Goal: Information Seeking & Learning: Learn about a topic

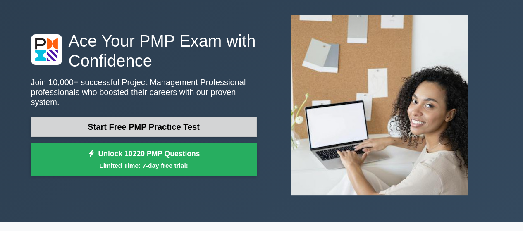
scroll to position [37, 0]
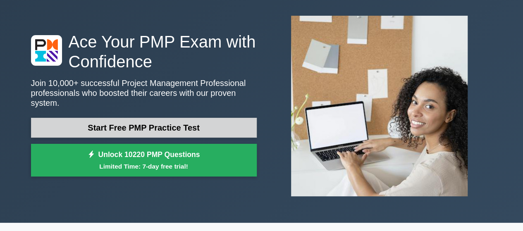
click at [158, 125] on link "Start Free PMP Practice Test" at bounding box center [144, 128] width 226 height 20
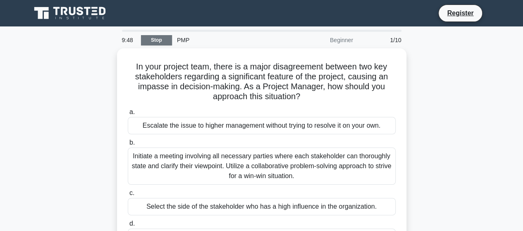
click at [155, 41] on link "Stop" at bounding box center [156, 40] width 31 height 10
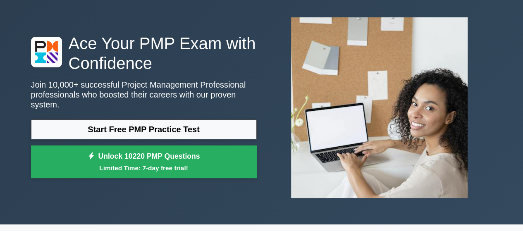
scroll to position [38, 0]
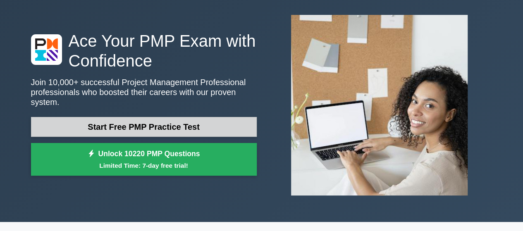
click at [132, 122] on link "Start Free PMP Practice Test" at bounding box center [144, 127] width 226 height 20
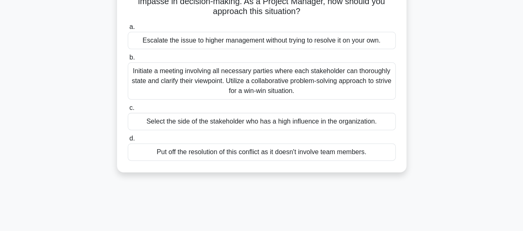
scroll to position [84, 0]
click at [149, 59] on label "b. Initiate a meeting involving all necessary parties where each stakeholder ca…" at bounding box center [262, 75] width 268 height 47
click at [128, 59] on input "b. Initiate a meeting involving all necessary parties where each stakeholder ca…" at bounding box center [128, 57] width 0 height 5
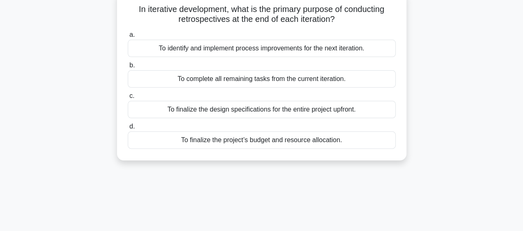
scroll to position [0, 0]
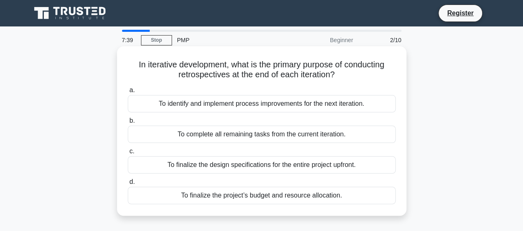
click at [167, 105] on div "To identify and implement process improvements for the next iteration." at bounding box center [262, 103] width 268 height 17
click at [128, 93] on input "a. To identify and implement process improvements for the next iteration." at bounding box center [128, 90] width 0 height 5
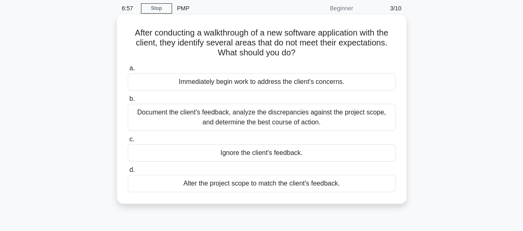
scroll to position [32, 0]
click at [153, 111] on div "Document the client's feedback, analyze the discrepancies against the project s…" at bounding box center [262, 116] width 268 height 27
click at [128, 101] on input "b. Document the client's feedback, analyze the discrepancies against the projec…" at bounding box center [128, 98] width 0 height 5
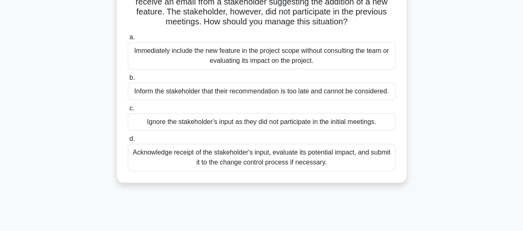
scroll to position [73, 0]
click at [178, 163] on div "Acknowledge receipt of the stakeholder's input, evaluate its potential impact, …" at bounding box center [262, 157] width 268 height 27
click at [128, 141] on input "d. Acknowledge receipt of the stakeholder's input, evaluate its potential impac…" at bounding box center [128, 138] width 0 height 5
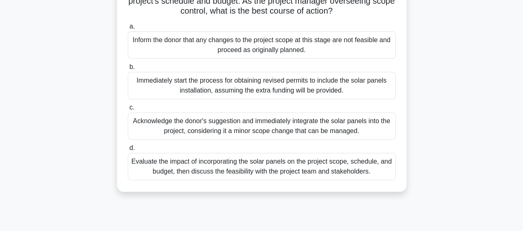
scroll to position [114, 0]
click at [204, 177] on div "Evaluate the impact of incorporating the solar panels on the project scope, sch…" at bounding box center [262, 166] width 268 height 27
click at [128, 151] on input "d. Evaluate the impact of incorporating the solar panels on the project scope, …" at bounding box center [128, 147] width 0 height 5
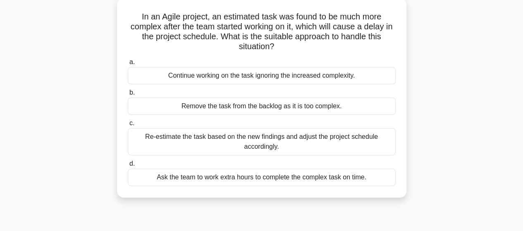
scroll to position [53, 0]
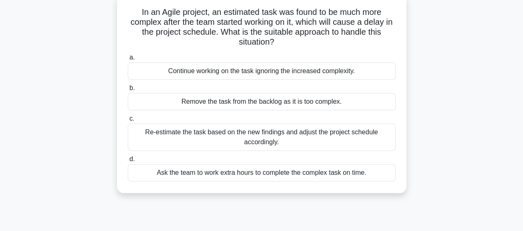
click at [174, 134] on div "Re-estimate the task based on the new findings and adjust the project schedule …" at bounding box center [262, 137] width 268 height 27
click at [128, 122] on input "c. Re-estimate the task based on the new findings and adjust the project schedu…" at bounding box center [128, 118] width 0 height 5
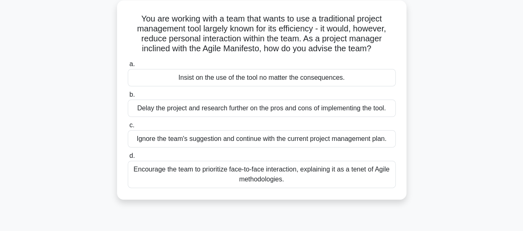
scroll to position [48, 0]
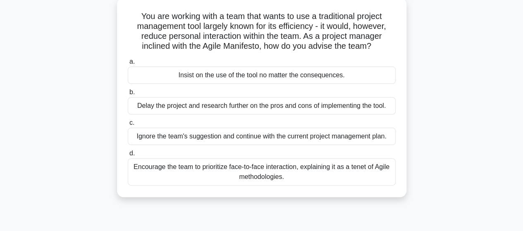
click at [286, 171] on div "Encourage the team to prioritize face-to-face interaction, explaining it as a t…" at bounding box center [262, 171] width 268 height 27
click at [128, 156] on input "d. Encourage the team to prioritize face-to-face interaction, explaining it as …" at bounding box center [128, 153] width 0 height 5
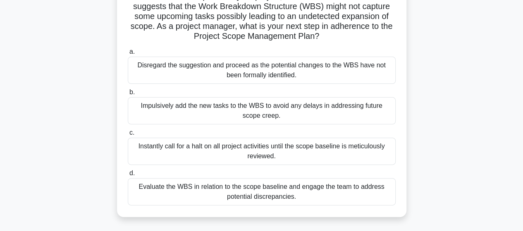
scroll to position [71, 0]
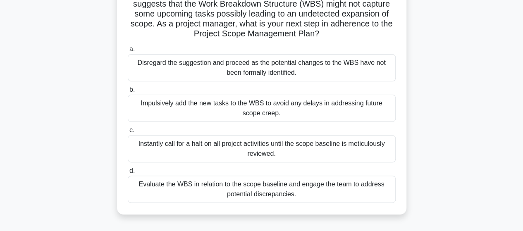
click at [239, 191] on div "Evaluate the WBS in relation to the scope baseline and engage the team to addre…" at bounding box center [262, 189] width 268 height 27
click at [128, 174] on input "d. Evaluate the WBS in relation to the scope baseline and engage the team to ad…" at bounding box center [128, 170] width 0 height 5
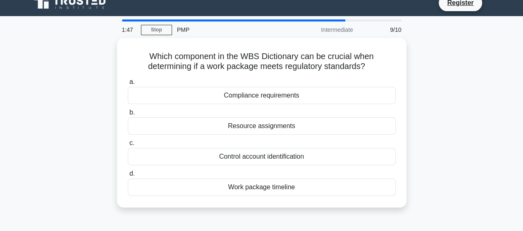
scroll to position [0, 0]
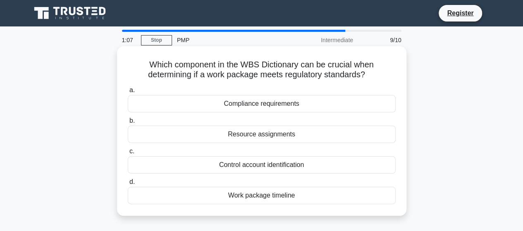
click at [239, 103] on div "Compliance requirements" at bounding box center [262, 103] width 268 height 17
click at [128, 93] on input "a. Compliance requirements" at bounding box center [128, 90] width 0 height 5
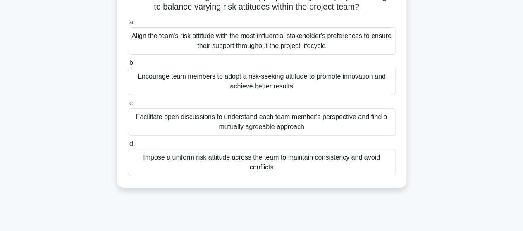
scroll to position [68, 0]
click at [216, 118] on div "Facilitate open discussions to understand each team member's perspective and fi…" at bounding box center [262, 121] width 268 height 27
click at [128, 106] on input "c. Facilitate open discussions to understand each team member's perspective and…" at bounding box center [128, 103] width 0 height 5
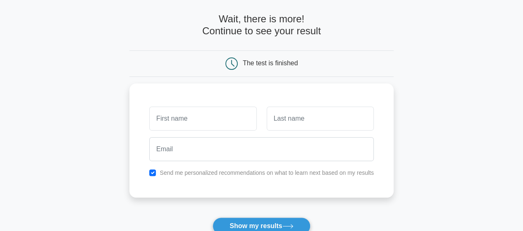
scroll to position [34, 0]
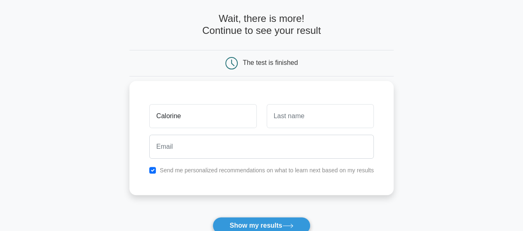
type input "Calorine"
click at [288, 119] on input "text" at bounding box center [320, 116] width 107 height 24
type input "Mekiedje"
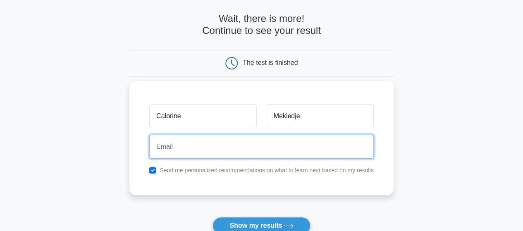
click at [190, 152] on input "email" at bounding box center [261, 147] width 225 height 24
type input "cmekiedje@gmail.com"
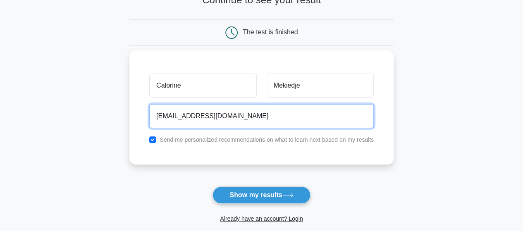
scroll to position [74, 0]
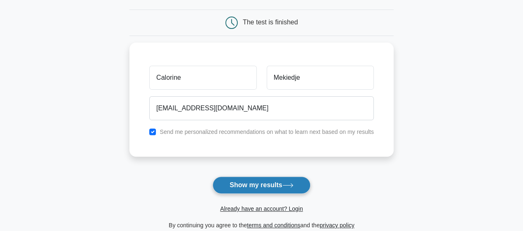
click at [247, 187] on button "Show my results" at bounding box center [262, 185] width 98 height 17
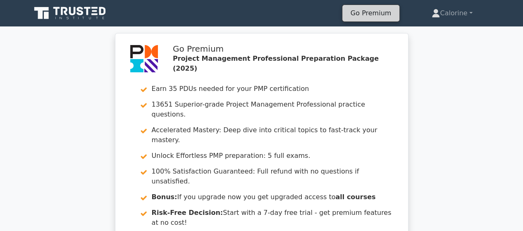
click at [383, 16] on link "Go Premium" at bounding box center [371, 12] width 50 height 11
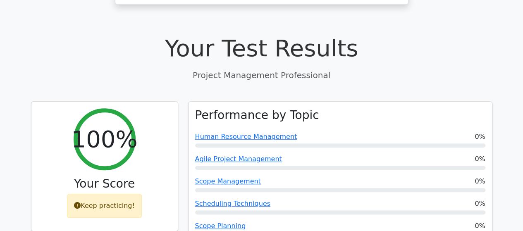
scroll to position [283, 0]
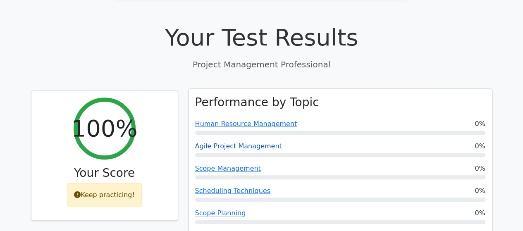
click at [263, 142] on link "Agile Project Management" at bounding box center [238, 146] width 87 height 8
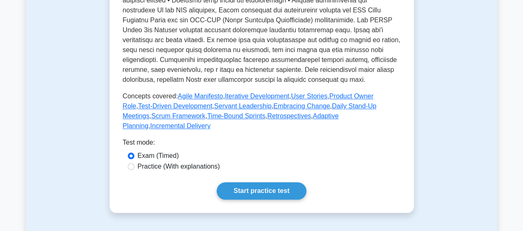
scroll to position [354, 0]
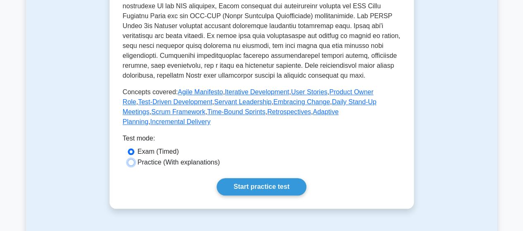
click at [132, 159] on input "Practice (With explanations)" at bounding box center [131, 162] width 7 height 7
radio input "true"
click at [131, 149] on input "Exam (Timed)" at bounding box center [131, 152] width 7 height 7
radio input "true"
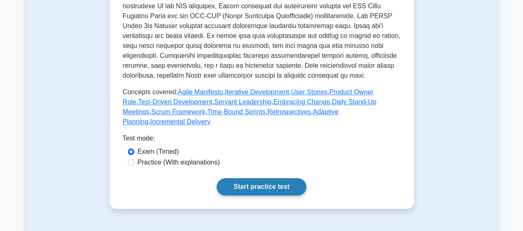
click at [256, 178] on link "Start practice test" at bounding box center [262, 186] width 90 height 17
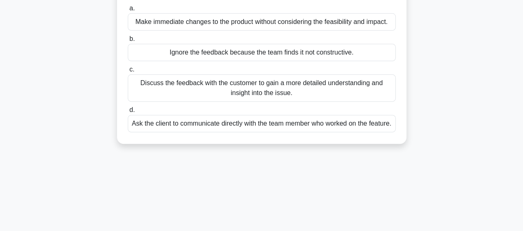
scroll to position [102, 0]
click at [200, 81] on div "Discuss the feedback with the customer to gain a more detailed understanding an…" at bounding box center [262, 87] width 268 height 27
click at [128, 72] on input "c. Discuss the feedback with the customer to gain a more detailed understanding…" at bounding box center [128, 69] width 0 height 5
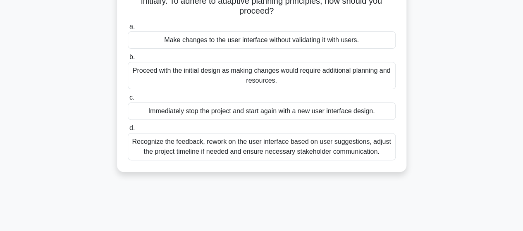
scroll to position [86, 0]
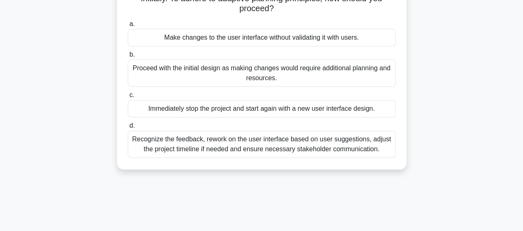
click at [232, 146] on div "Recognize the feedback, rework on the user interface based on user suggestions,…" at bounding box center [262, 144] width 268 height 27
click at [128, 129] on input "d. Recognize the feedback, rework on the user interface based on user suggestio…" at bounding box center [128, 125] width 0 height 5
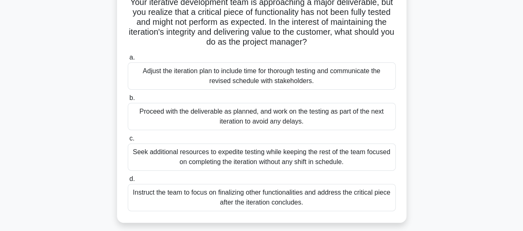
scroll to position [64, 0]
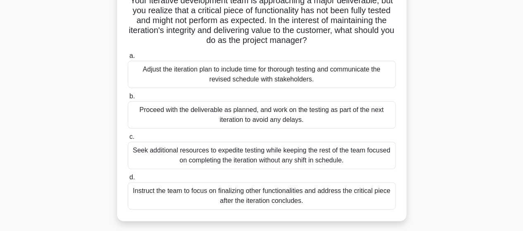
click at [277, 118] on div "Proceed with the deliverable as planned, and work on the testing as part of the…" at bounding box center [262, 114] width 268 height 27
click at [128, 99] on input "b. Proceed with the deliverable as planned, and work on the testing as part of …" at bounding box center [128, 96] width 0 height 5
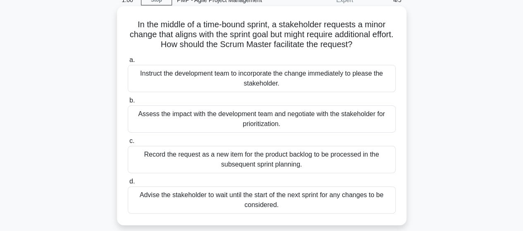
scroll to position [45, 0]
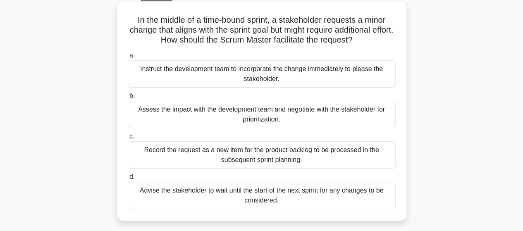
click at [204, 107] on div "Assess the impact with the development team and negotiate with the stakeholder …" at bounding box center [262, 114] width 268 height 27
click at [128, 99] on input "b. Assess the impact with the development team and negotiate with the stakehold…" at bounding box center [128, 95] width 0 height 5
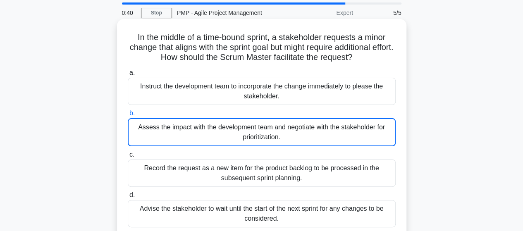
scroll to position [26, 0]
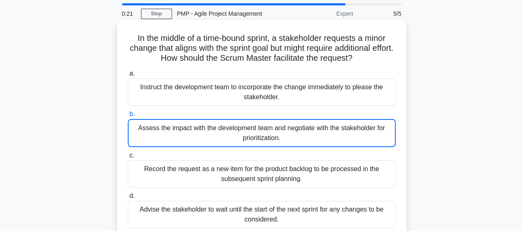
click at [261, 174] on div "Record the request as a new item for the product backlog to be processed in the…" at bounding box center [262, 174] width 268 height 27
click at [128, 158] on input "c. Record the request as a new item for the product backlog to be processed in …" at bounding box center [128, 155] width 0 height 5
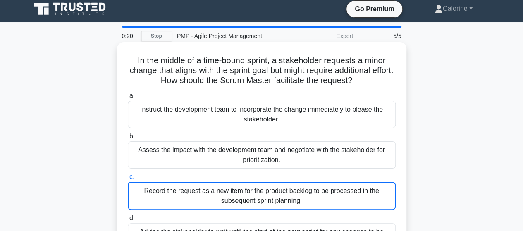
scroll to position [0, 0]
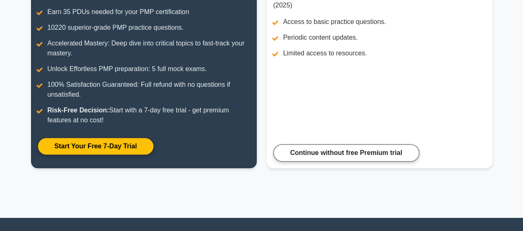
scroll to position [141, 0]
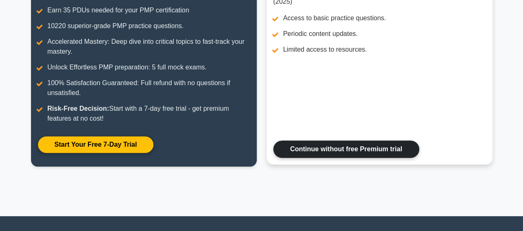
click at [347, 148] on link "Continue without free Premium trial" at bounding box center [346, 149] width 146 height 17
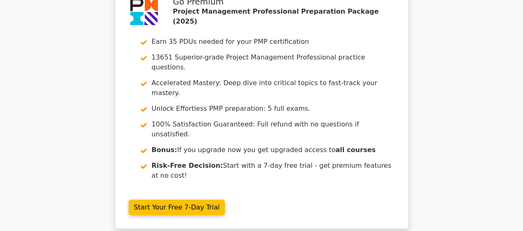
scroll to position [1449, 0]
